Goal: Contribute content: Add original content to the website for others to see

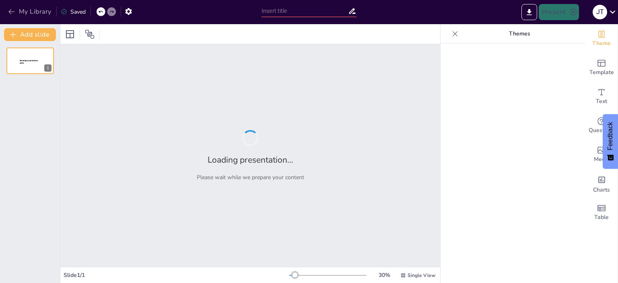
click at [15, 9] on icon "button" at bounding box center [12, 12] width 8 height 8
click at [453, 34] on icon at bounding box center [455, 33] width 5 height 5
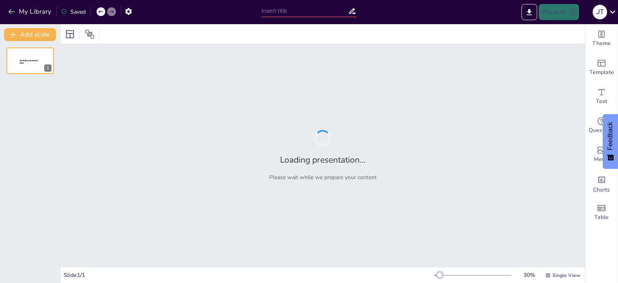
type input "Overview of Technical Theatre Departments"
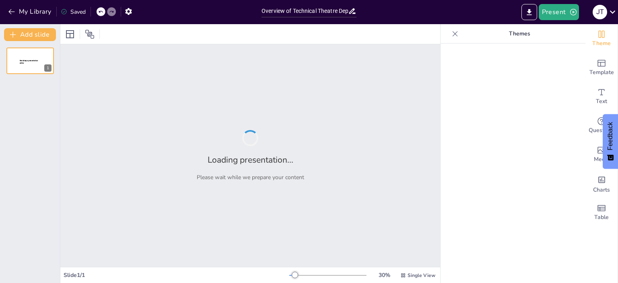
type input "Overview of Technical Theatre Departments"
click at [133, 11] on icon "button" at bounding box center [128, 11] width 8 height 8
click at [453, 33] on div at bounding box center [455, 33] width 13 height 13
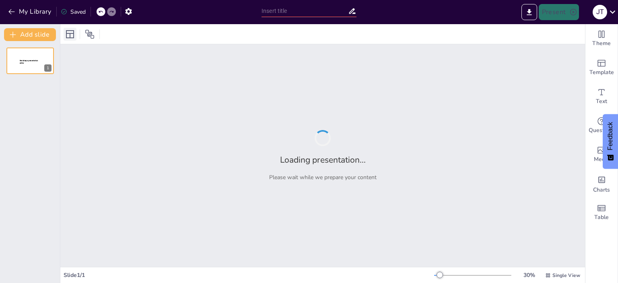
click at [71, 32] on icon at bounding box center [70, 34] width 10 height 10
type input "Overview of Technical Theatre Departments"
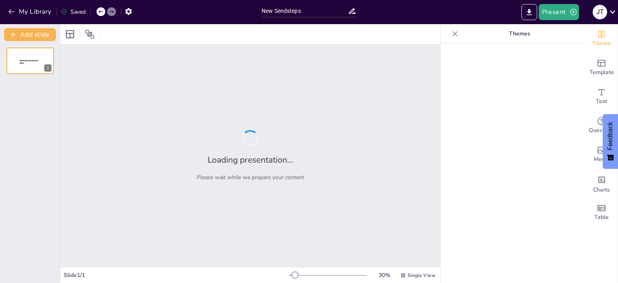
type input "New Sendsteps"
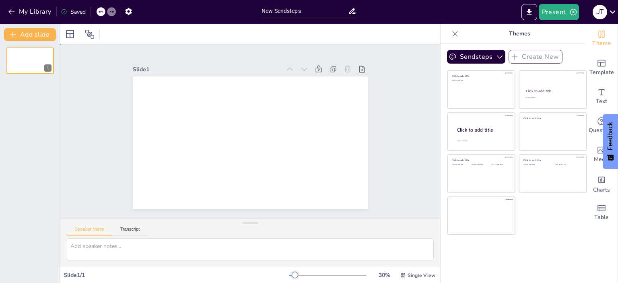
click at [266, 87] on div at bounding box center [250, 142] width 235 height 132
click at [33, 14] on button "My Library" at bounding box center [30, 11] width 49 height 13
